Goal: Task Accomplishment & Management: Complete application form

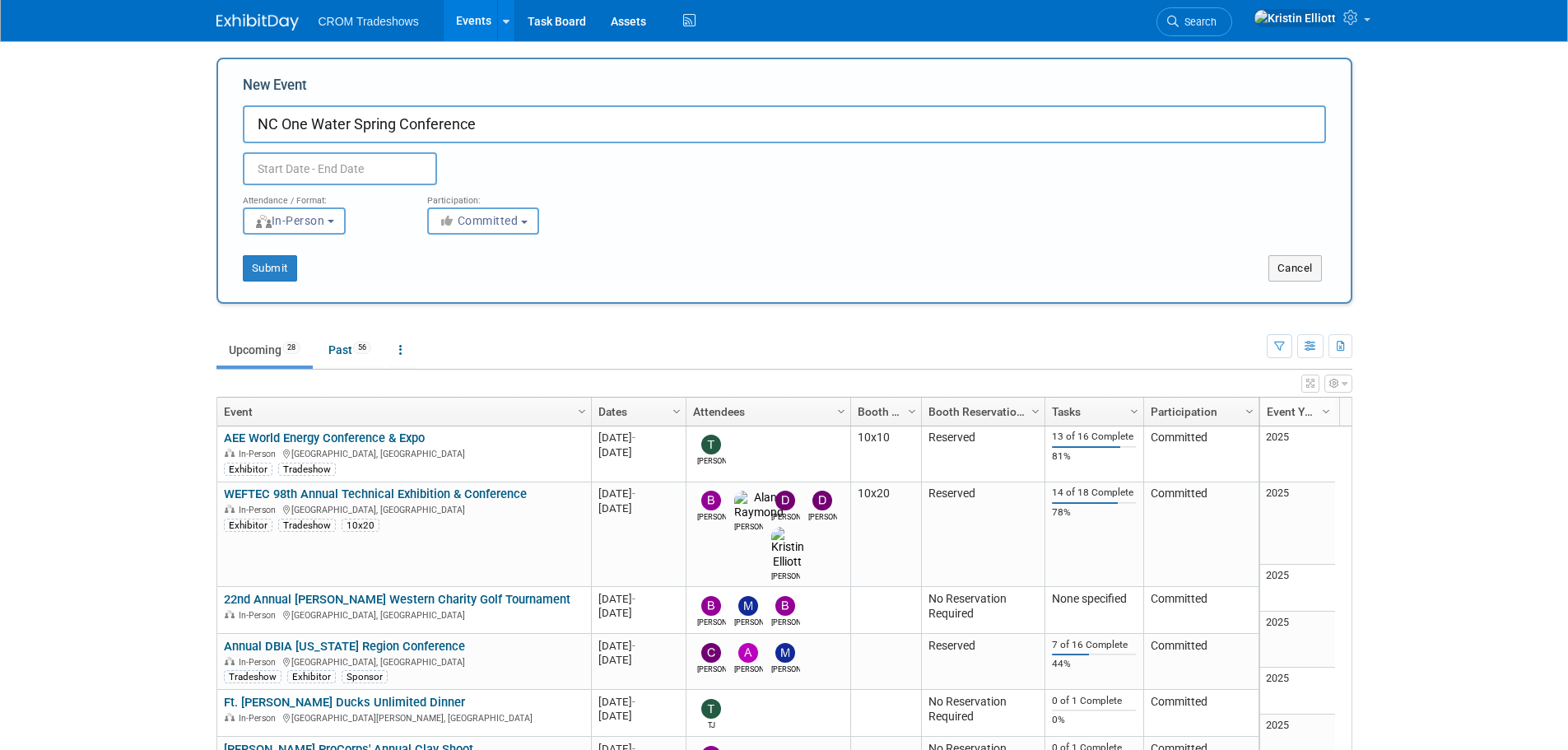
scroll to position [1072, 0]
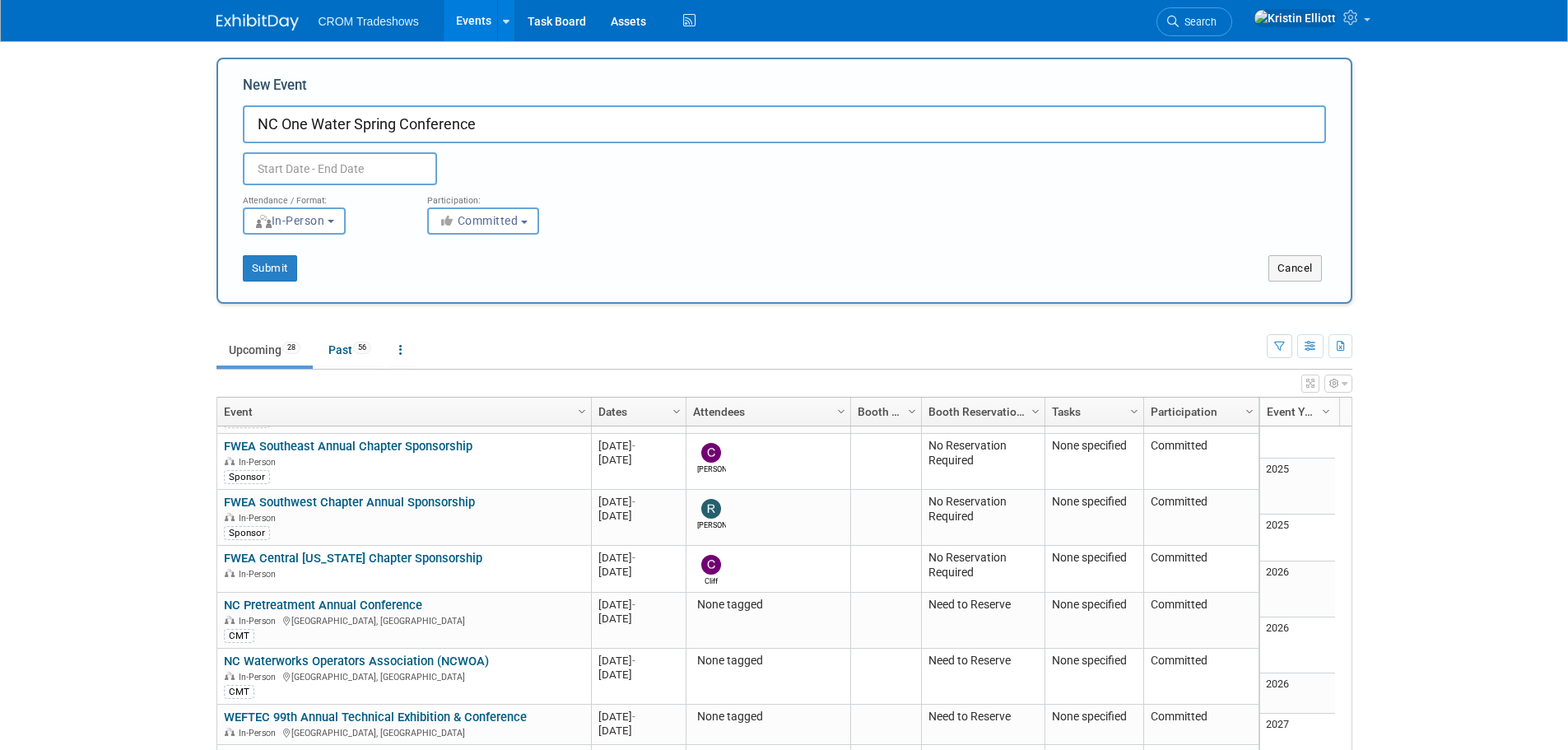
click at [585, 113] on input "NC One Water Spring Conference" at bounding box center [784, 124] width 1083 height 38
click at [347, 163] on input "text" at bounding box center [340, 168] width 194 height 33
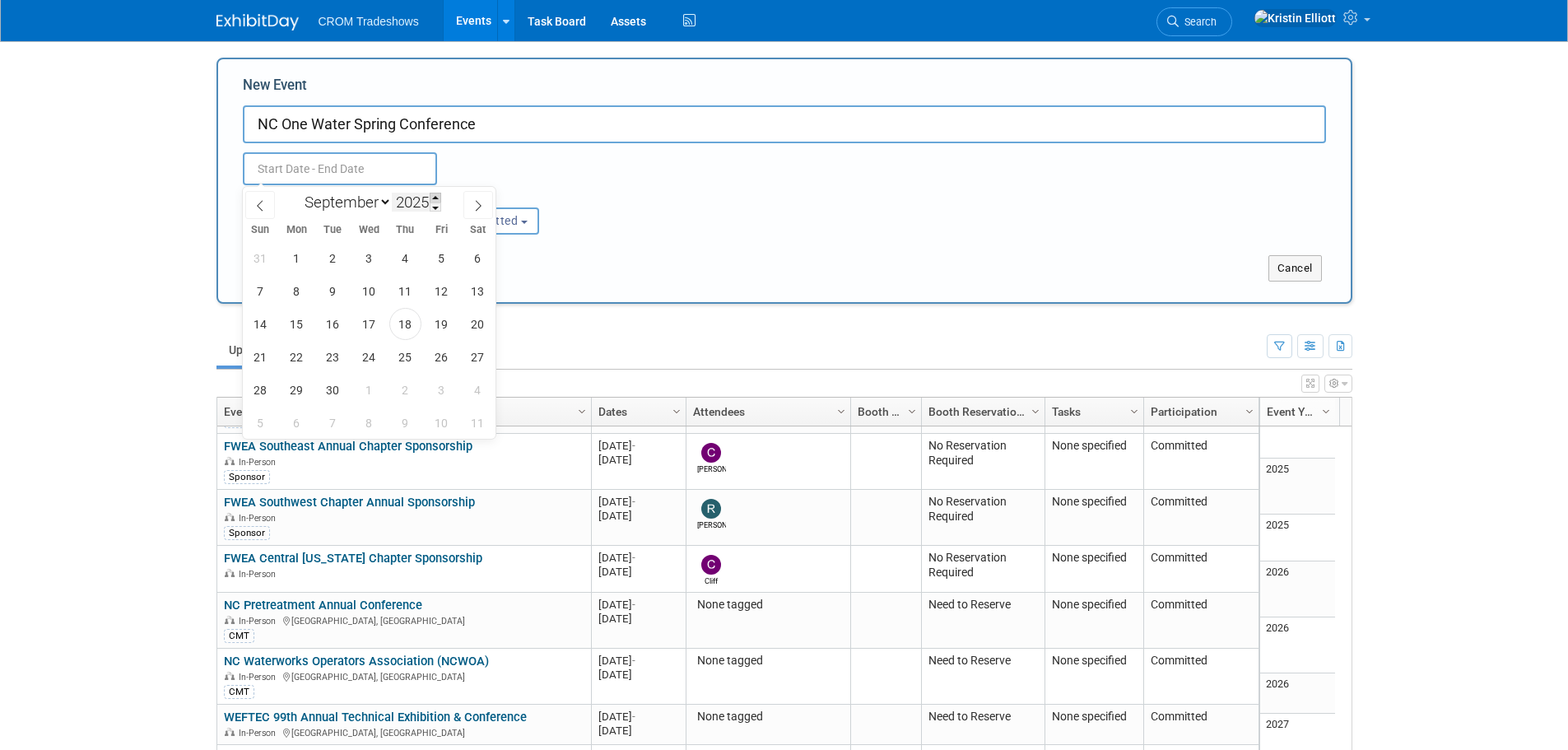
click at [437, 199] on span at bounding box center [436, 197] width 12 height 10
type input "2026"
click at [252, 202] on span at bounding box center [261, 205] width 30 height 28
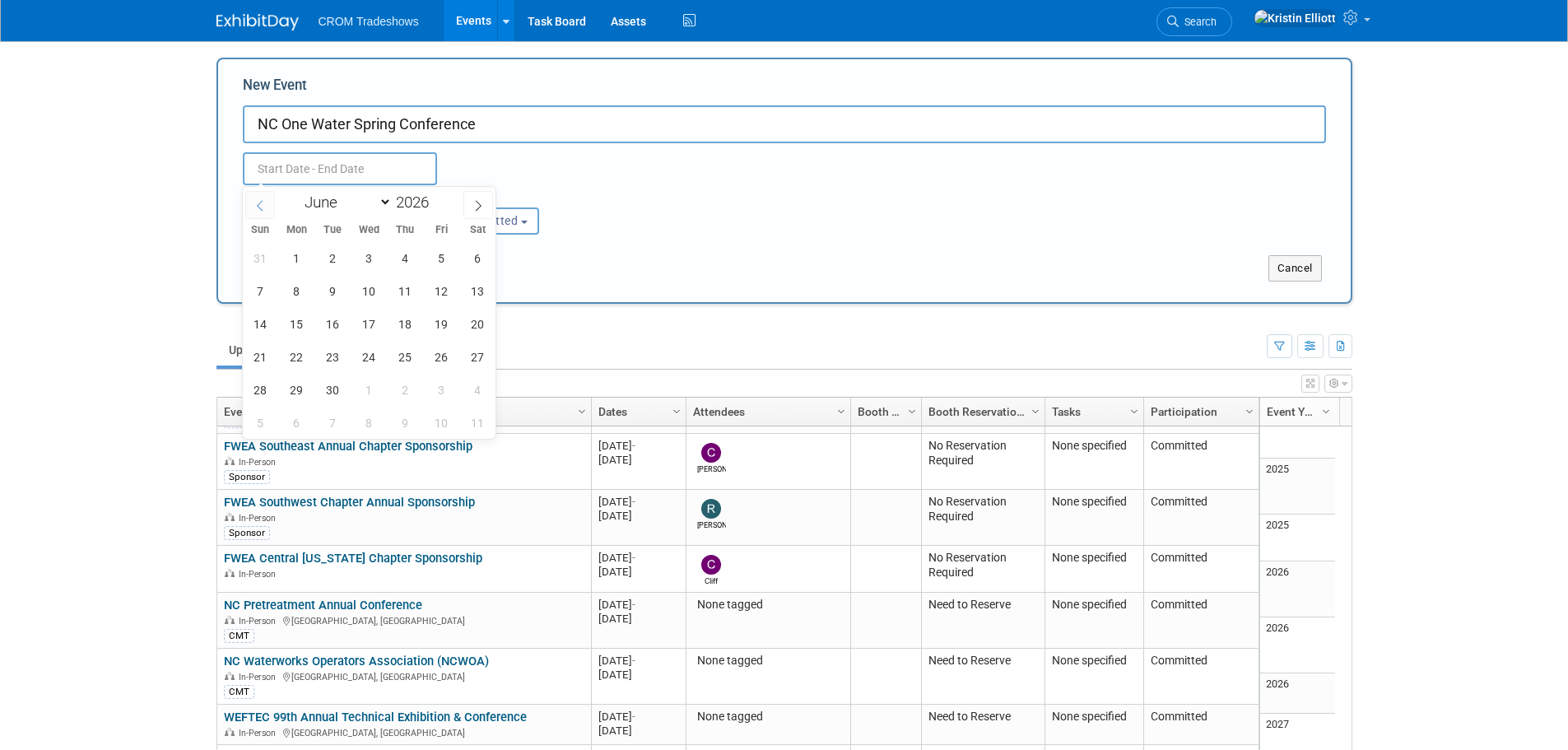
click at [252, 202] on span at bounding box center [261, 205] width 30 height 28
select select "3"
click at [371, 324] on span "15" at bounding box center [369, 324] width 32 height 32
click at [412, 326] on span "16" at bounding box center [405, 324] width 32 height 32
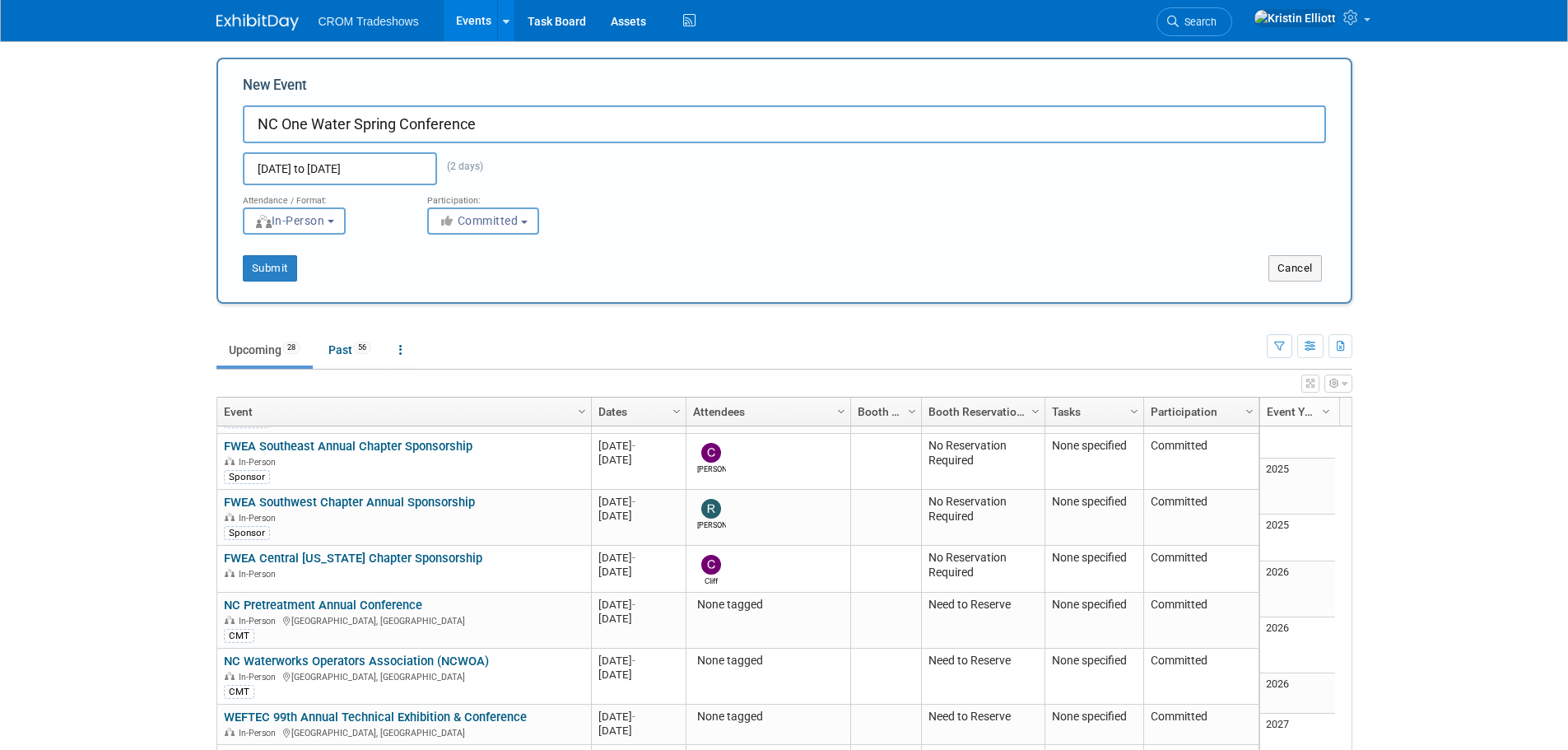
click at [377, 165] on input "Apr 15, 2026 to Apr 16, 2026" at bounding box center [340, 168] width 194 height 33
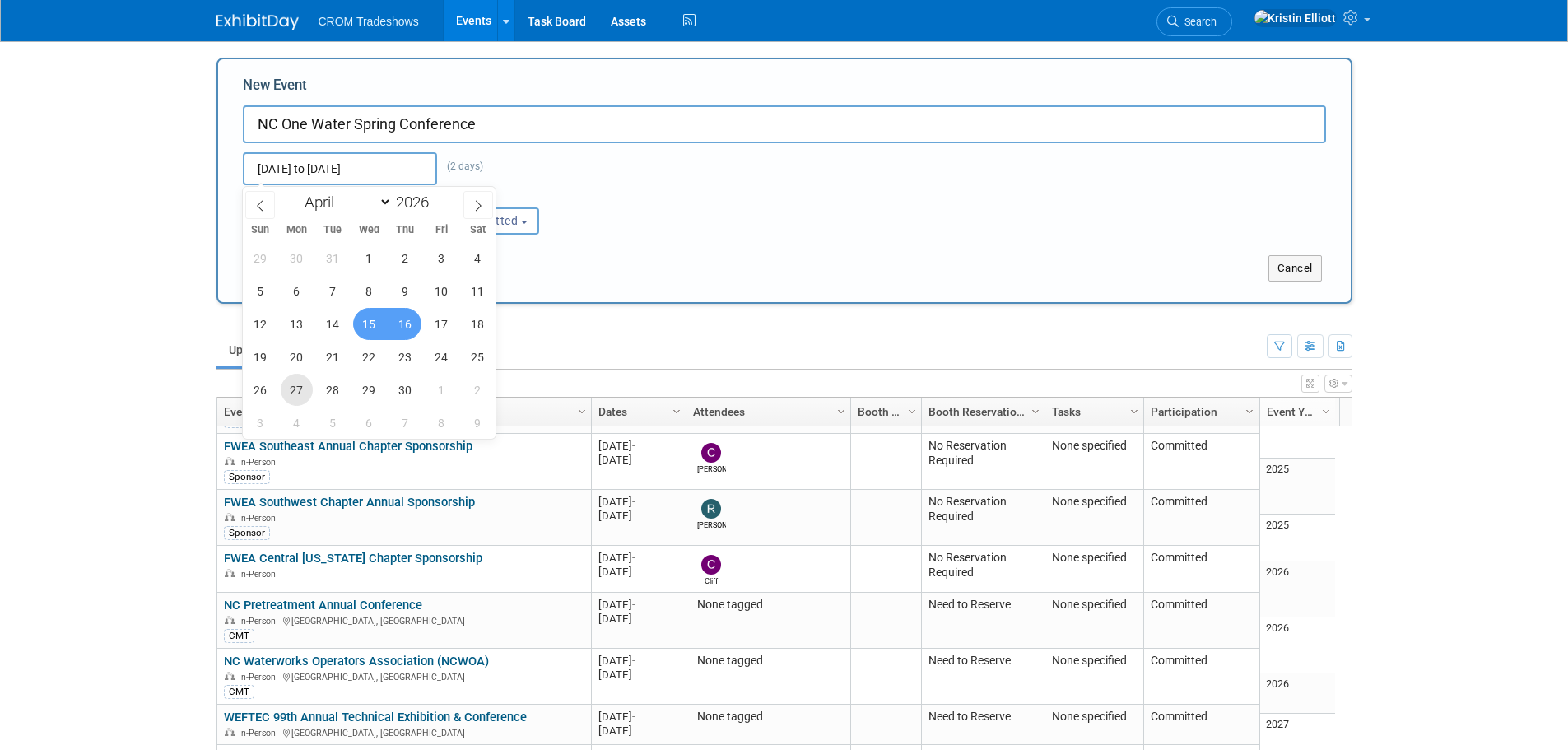
click at [288, 392] on span "27" at bounding box center [296, 389] width 32 height 32
click at [396, 399] on span "30" at bounding box center [405, 389] width 32 height 32
type input "Apr 27, 2026 to Apr 30, 2026"
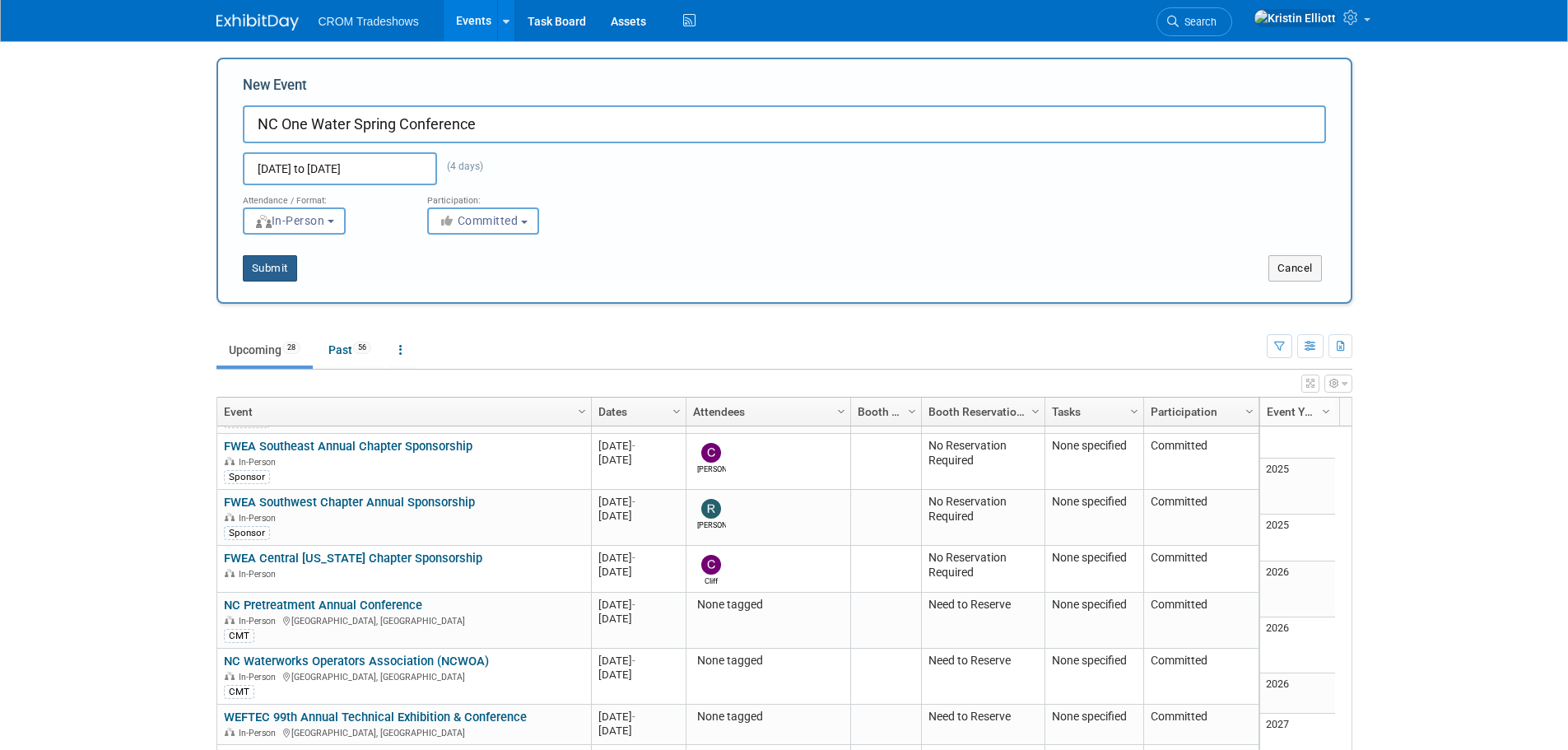
click at [246, 263] on button "Submit" at bounding box center [270, 268] width 54 height 27
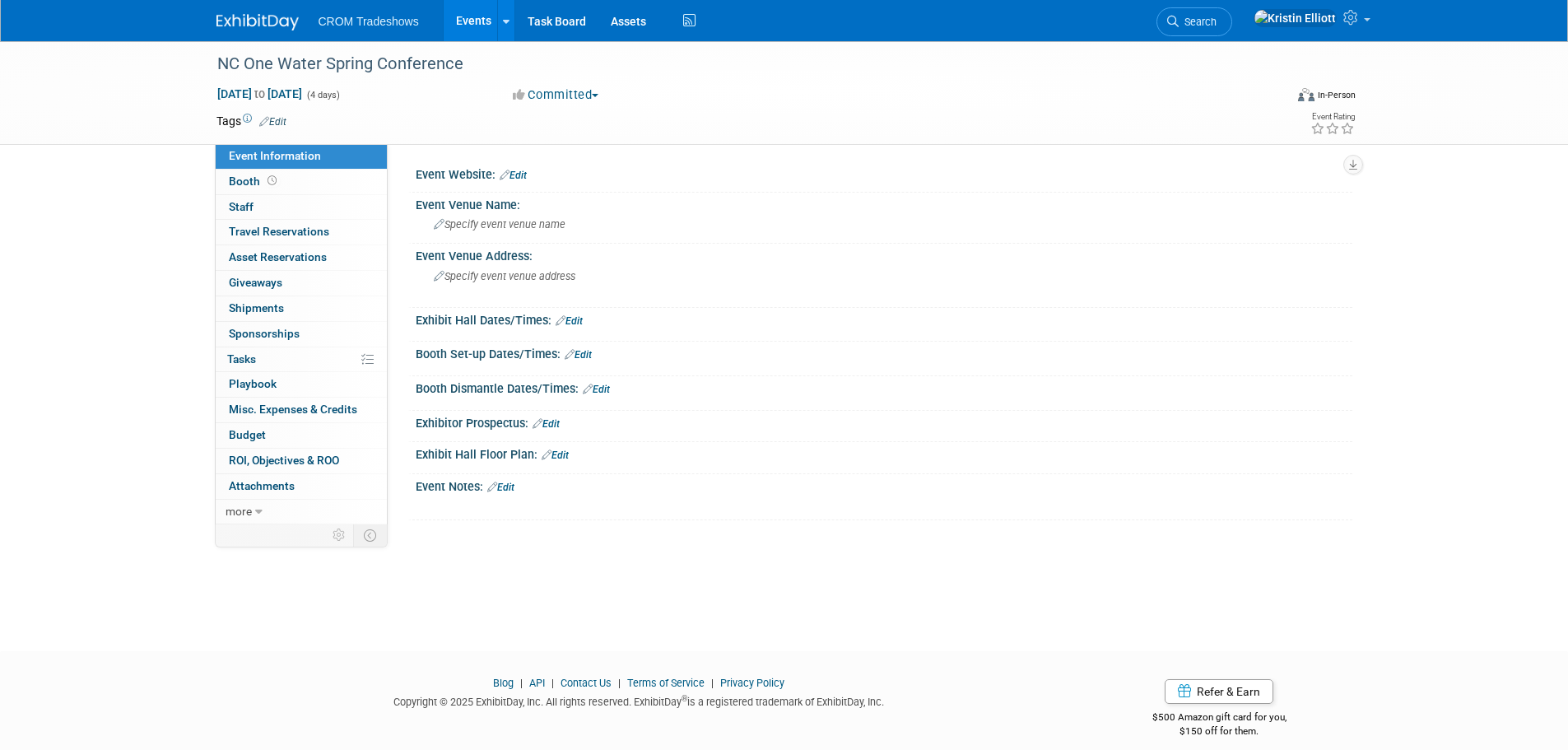
click at [277, 123] on link "Edit" at bounding box center [272, 122] width 27 height 12
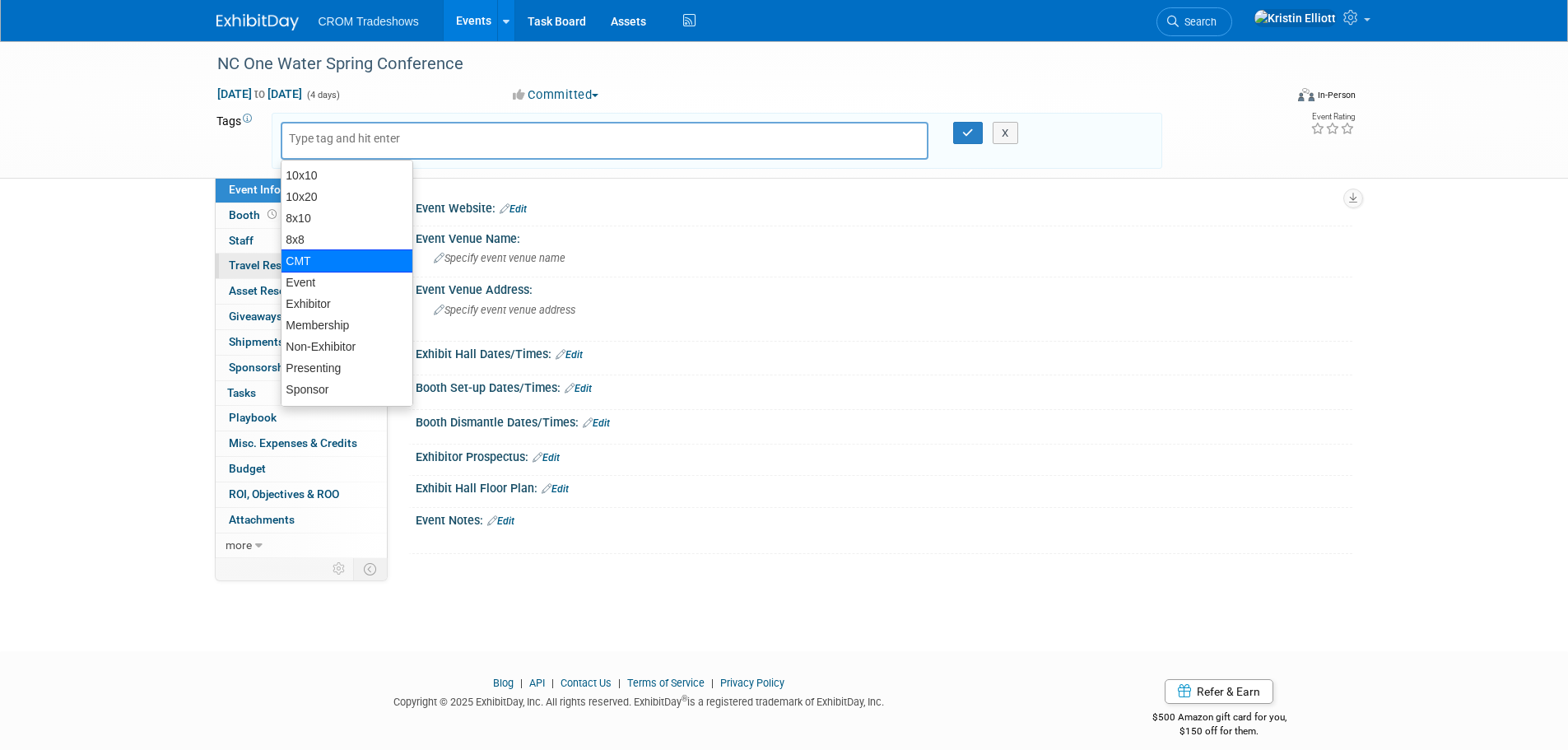
click at [300, 270] on div "CMT" at bounding box center [347, 261] width 133 height 23
type input "CMT"
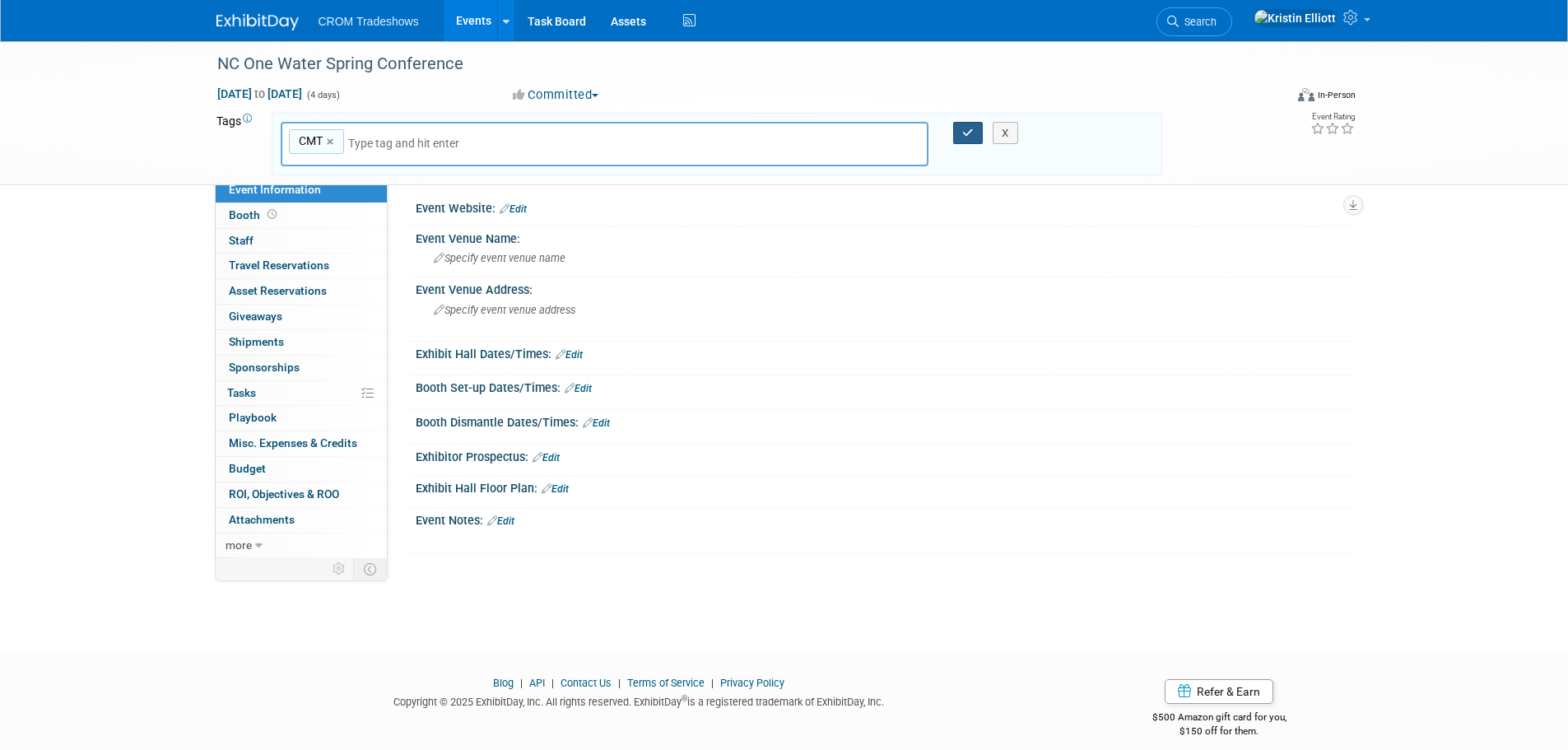
click at [973, 139] on button "button" at bounding box center [969, 134] width 30 height 23
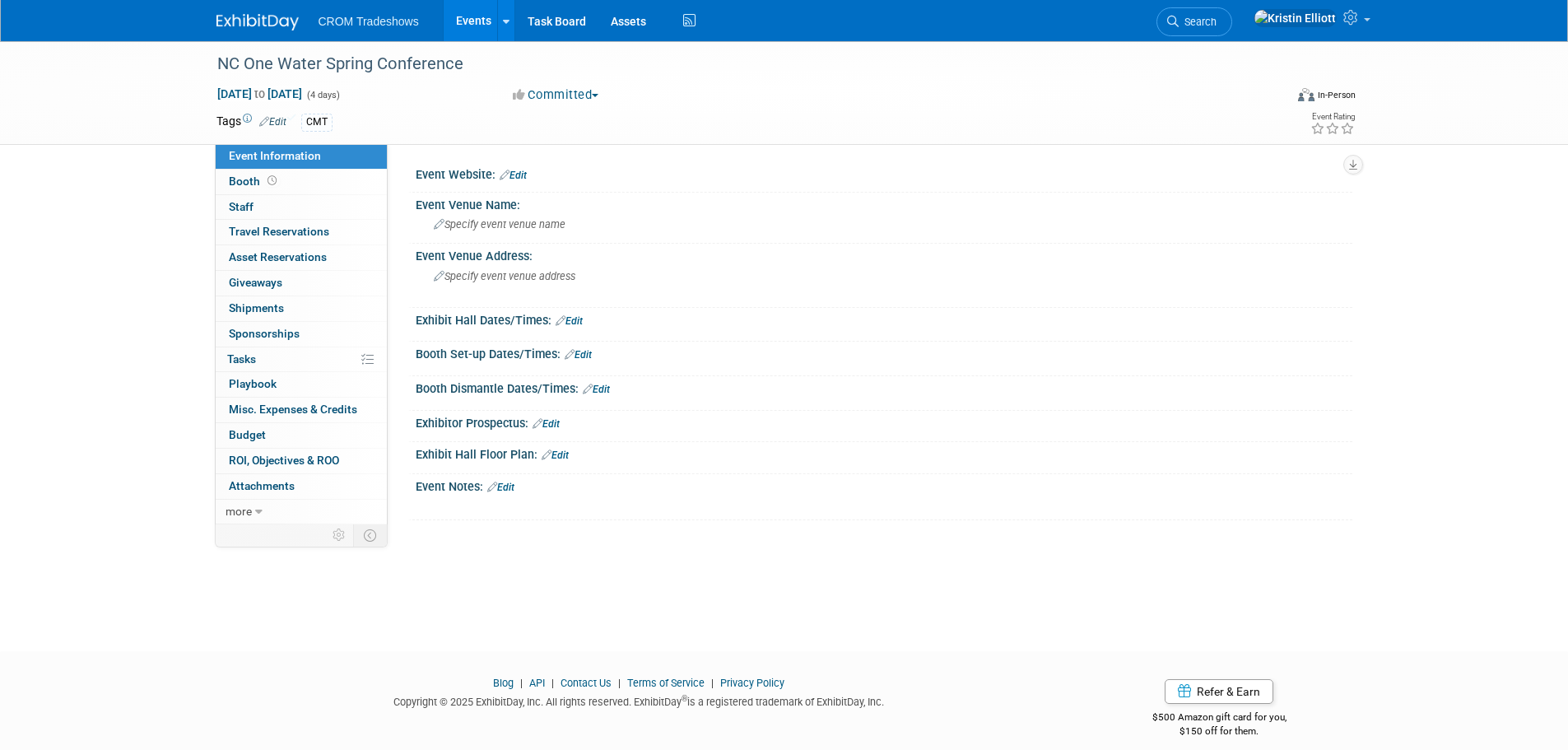
click at [470, 25] on link "Events" at bounding box center [474, 21] width 60 height 41
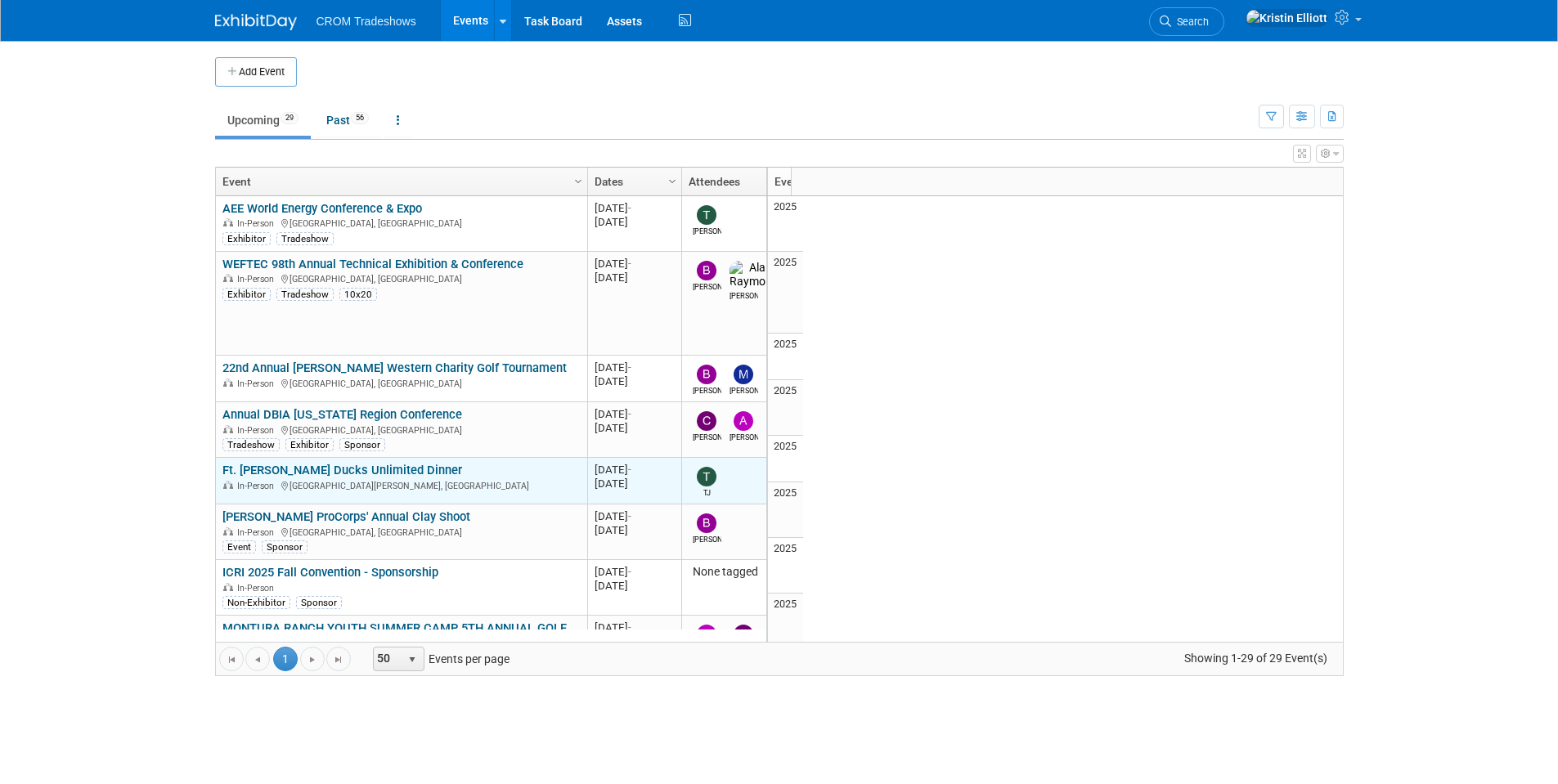
click at [314, 462] on link "Ft. [PERSON_NAME] Ducks Unlimited Dinner" at bounding box center [342, 470] width 240 height 15
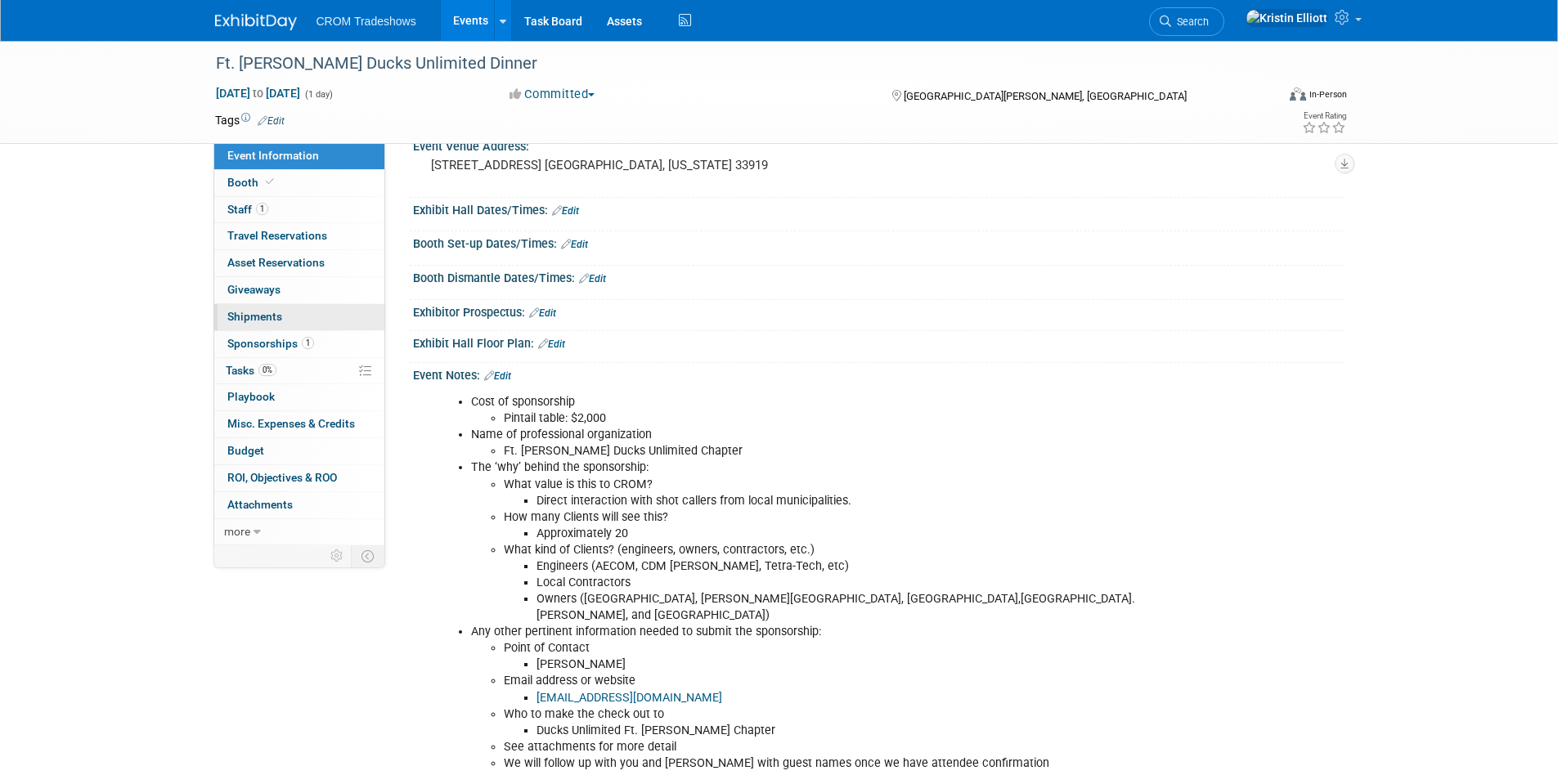
scroll to position [126, 0]
click at [288, 351] on link "1 Sponsorships 1" at bounding box center [299, 345] width 170 height 26
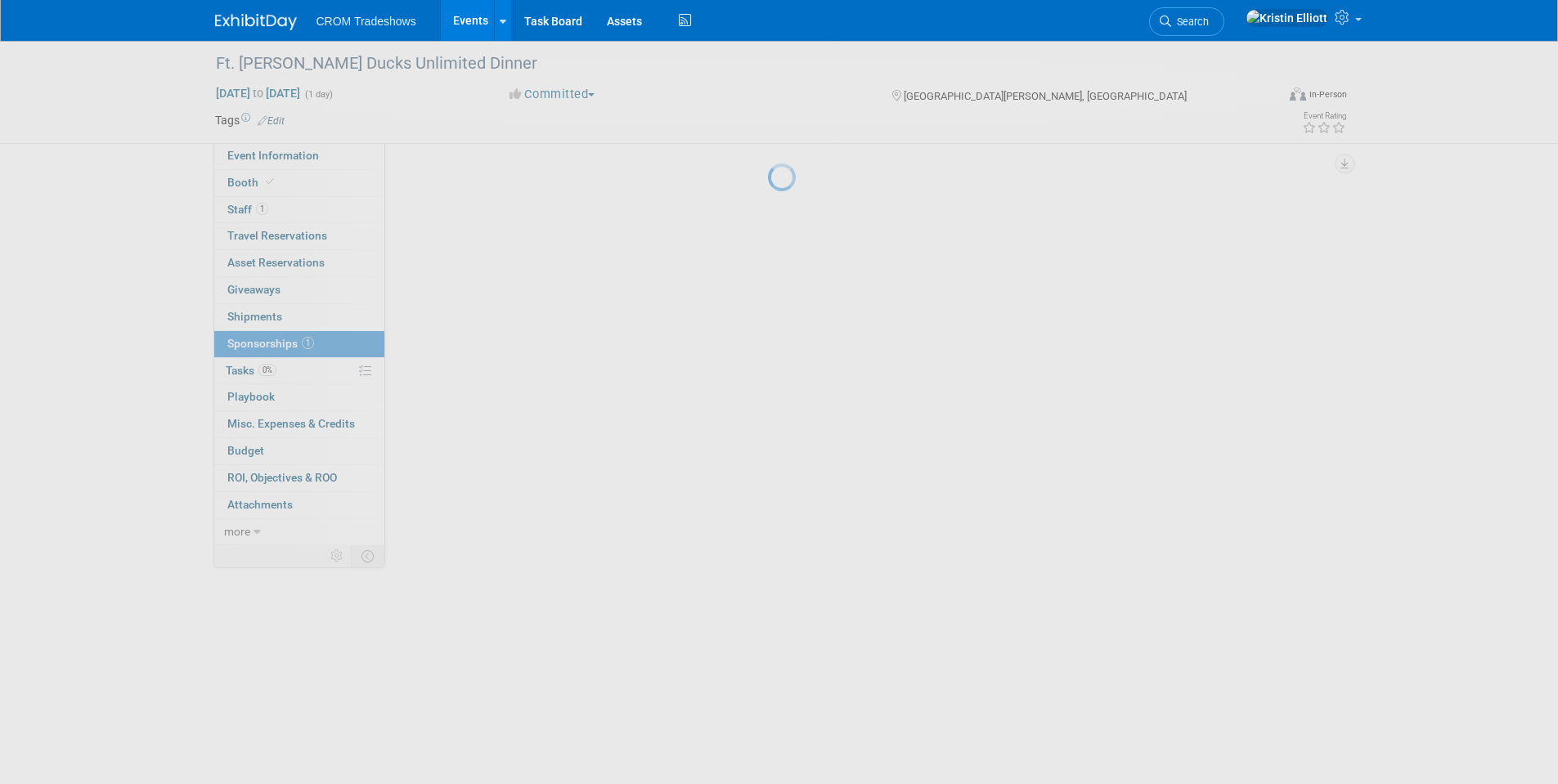
scroll to position [0, 0]
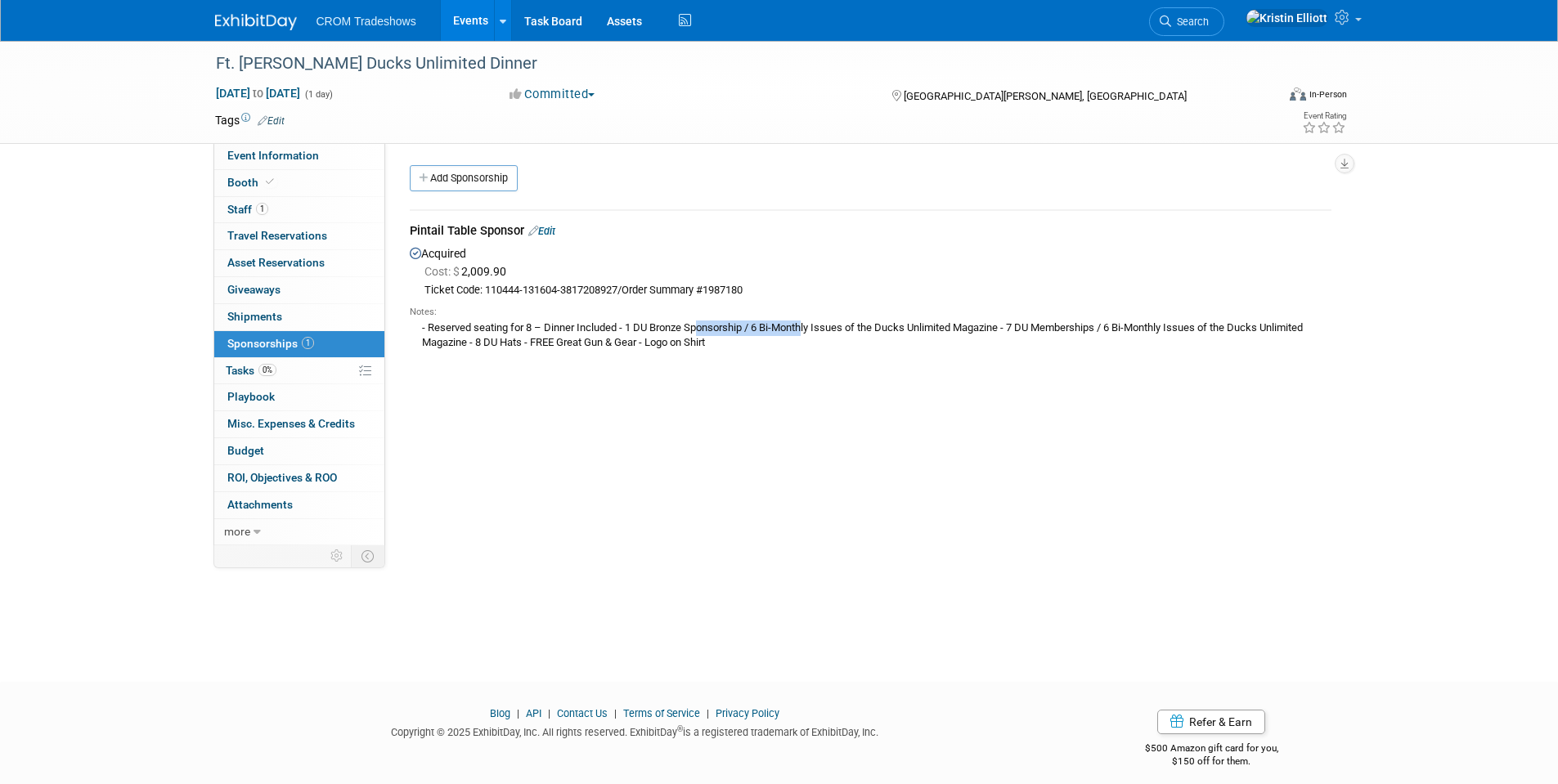
drag, startPoint x: 532, startPoint y: 326, endPoint x: 429, endPoint y: 323, distance: 103.0
click at [429, 323] on div "- Reserved seating for 8 – Dinner Included - 1 DU Bronze Sponsorship / 6 Bi-Mon…" at bounding box center [871, 335] width 922 height 32
click at [460, 368] on div "Event Website: Edit https://ducksunlimited.myeventscenter.com/event/2025-Fort-M…" at bounding box center [864, 345] width 958 height 402
drag, startPoint x: 619, startPoint y: 325, endPoint x: 429, endPoint y: 330, distance: 190.1
click at [429, 330] on div "- Reserved seating for 8 – Dinner Included - 1 DU Bronze Sponsorship / 6 Bi-Mon…" at bounding box center [871, 335] width 922 height 32
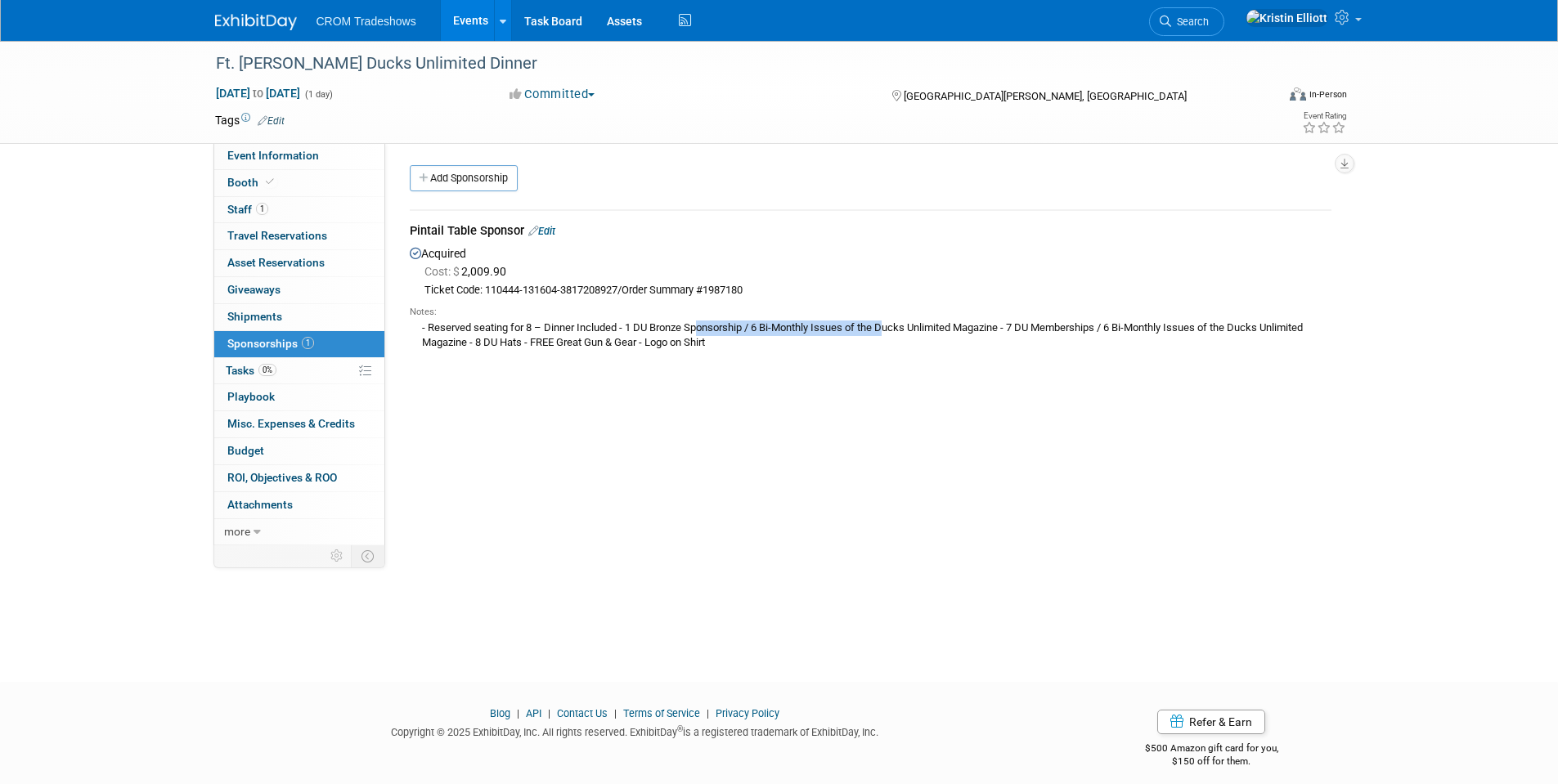
copy div "Reserved seating for 8 – Dinner Included"
